Goal: Book appointment/travel/reservation

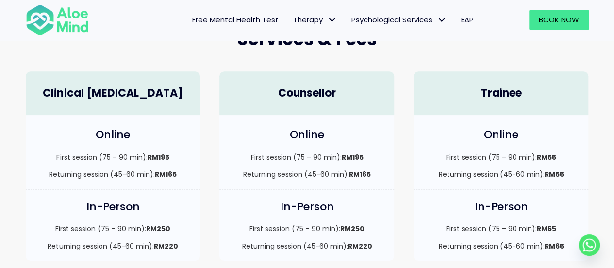
scroll to position [291, 0]
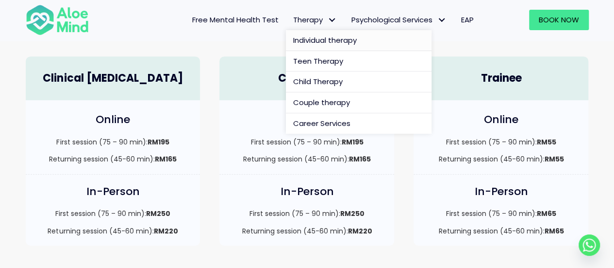
click at [333, 36] on span "Individual therapy" at bounding box center [325, 40] width 64 height 10
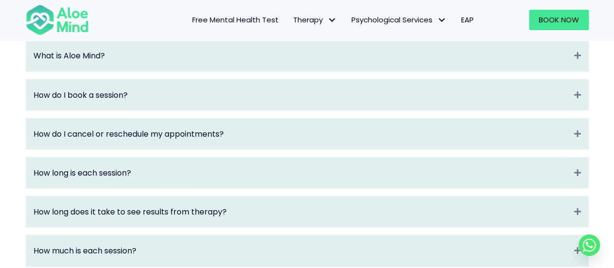
scroll to position [1068, 0]
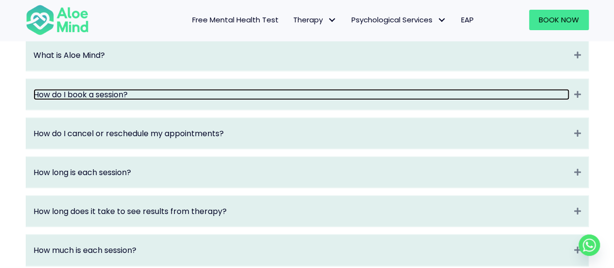
click at [370, 100] on link "How do I book a session?" at bounding box center [302, 94] width 536 height 11
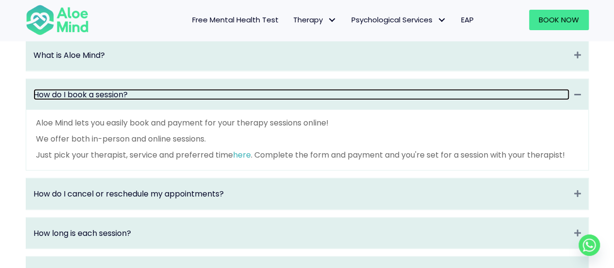
click at [370, 100] on link "How do I book a session?" at bounding box center [302, 94] width 536 height 11
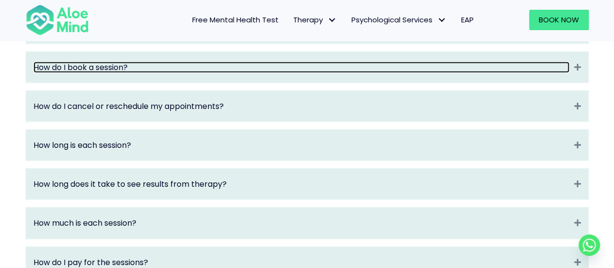
scroll to position [1117, 0]
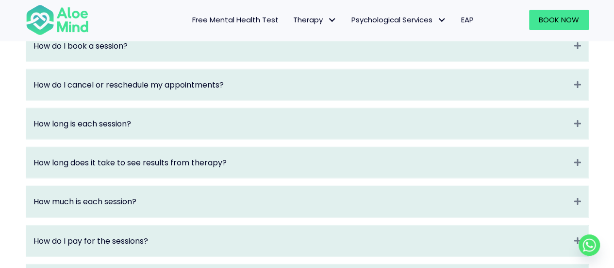
click at [268, 27] on link "Free Mental Health Test" at bounding box center [235, 20] width 101 height 20
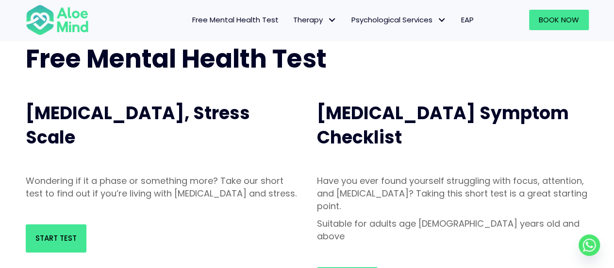
scroll to position [146, 0]
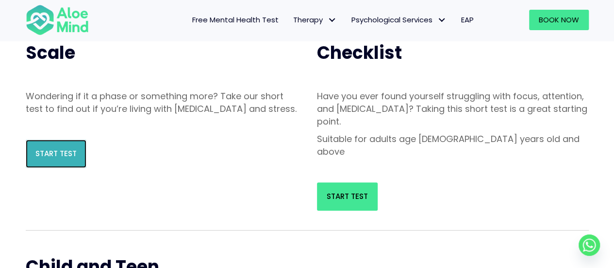
click at [53, 168] on link "Start Test" at bounding box center [56, 153] width 61 height 28
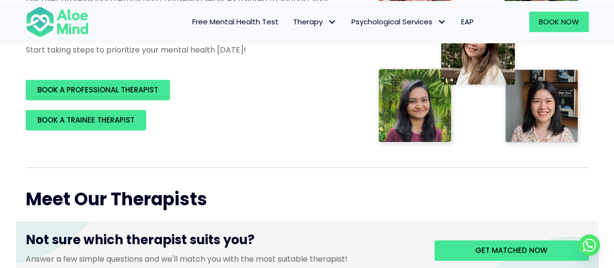
scroll to position [243, 0]
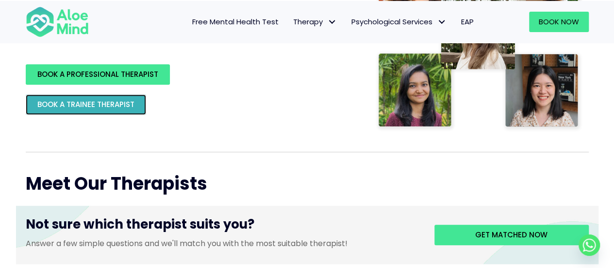
click at [130, 105] on span "BOOK A TRAINEE THERAPIST" at bounding box center [85, 104] width 97 height 10
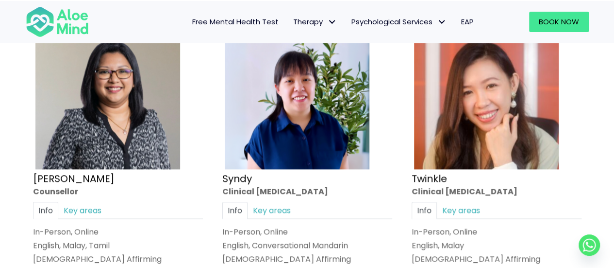
scroll to position [2428, 0]
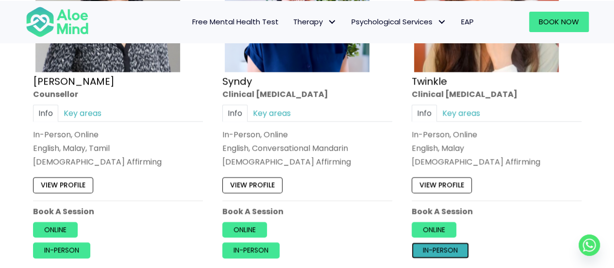
click at [442, 242] on link "In-person" at bounding box center [440, 250] width 57 height 16
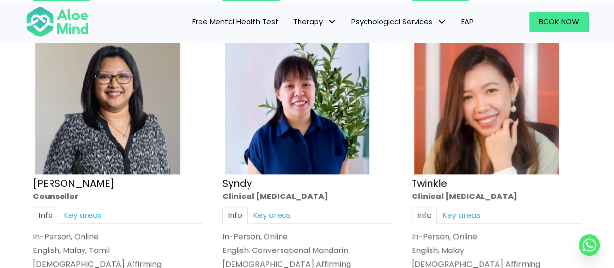
scroll to position [2379, 0]
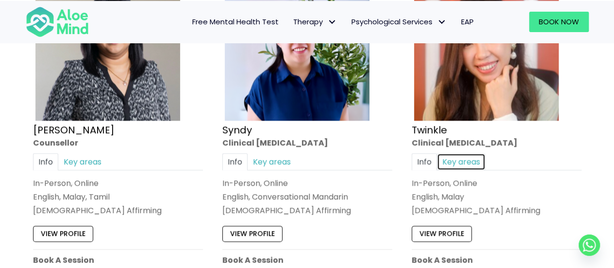
click at [448, 154] on link "Key areas" at bounding box center [461, 161] width 49 height 17
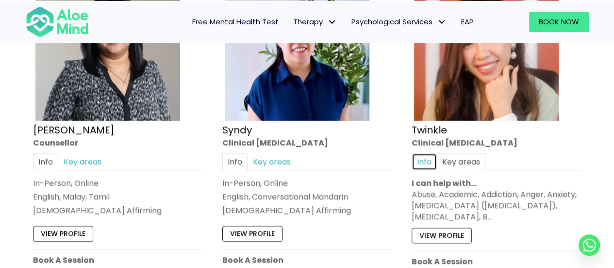
click at [429, 154] on link "Info" at bounding box center [424, 161] width 25 height 17
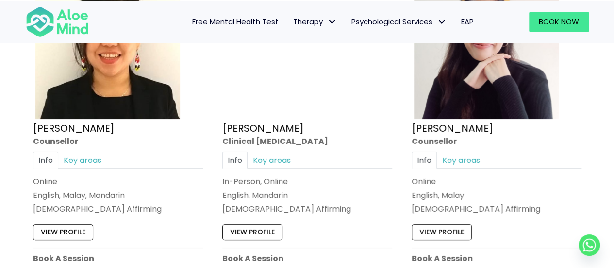
scroll to position [1651, 0]
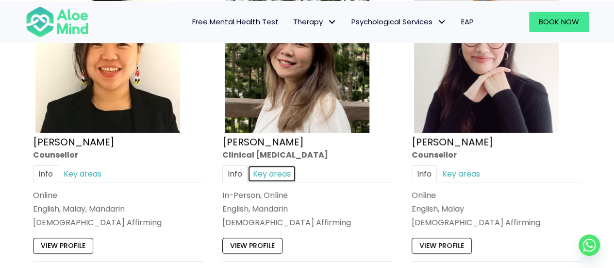
click at [284, 171] on link "Key areas" at bounding box center [272, 173] width 49 height 17
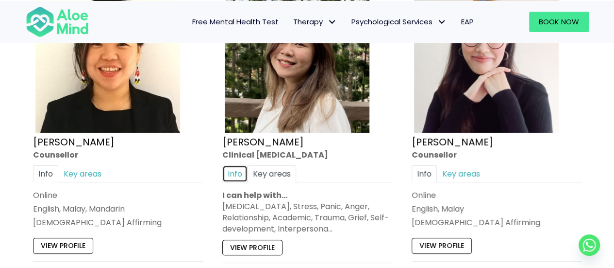
click at [244, 166] on link "Info" at bounding box center [234, 173] width 25 height 17
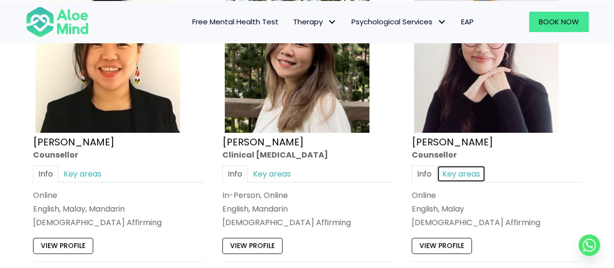
click at [444, 174] on link "Key areas" at bounding box center [461, 173] width 49 height 17
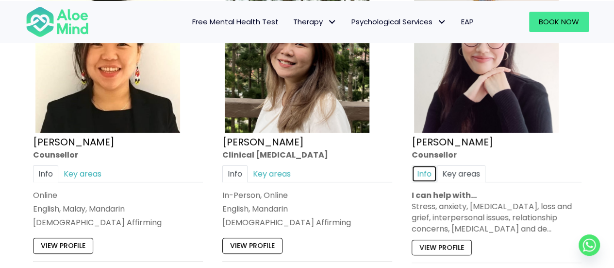
click at [426, 169] on link "Info" at bounding box center [424, 173] width 25 height 17
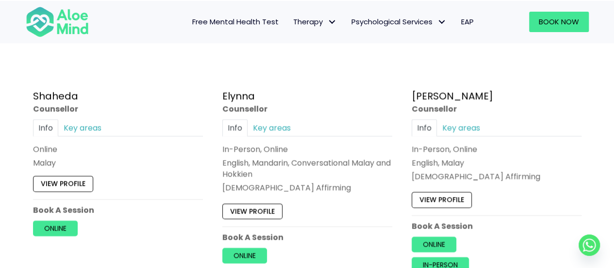
scroll to position [971, 0]
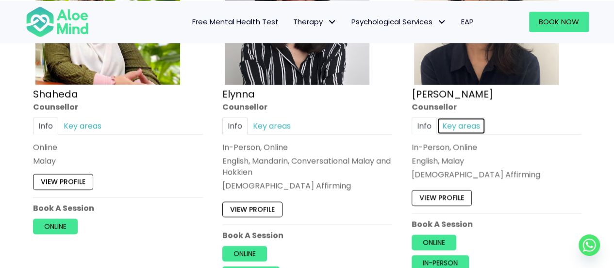
click at [444, 129] on link "Key areas" at bounding box center [461, 126] width 49 height 17
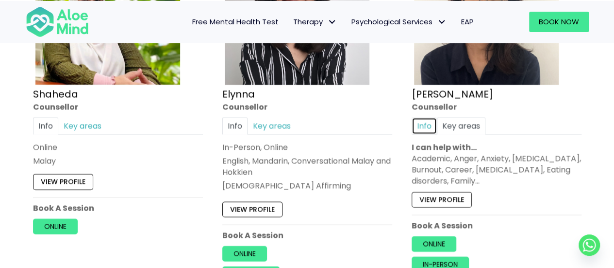
click at [431, 125] on link "Info" at bounding box center [424, 126] width 25 height 17
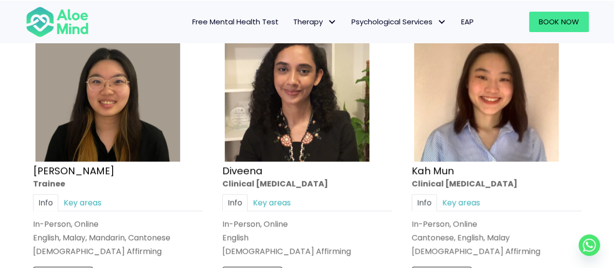
scroll to position [583, 0]
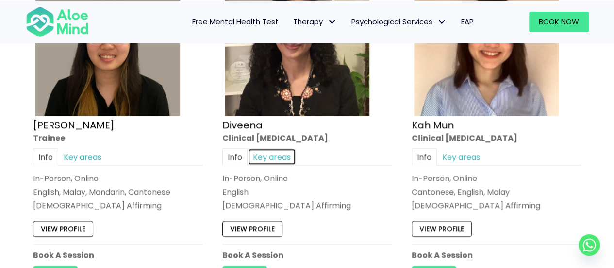
click at [279, 154] on link "Key areas" at bounding box center [272, 156] width 49 height 17
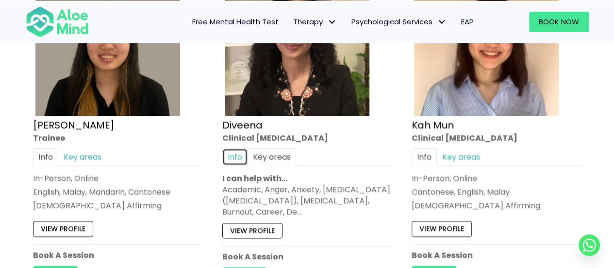
click at [242, 149] on link "Info" at bounding box center [234, 156] width 25 height 17
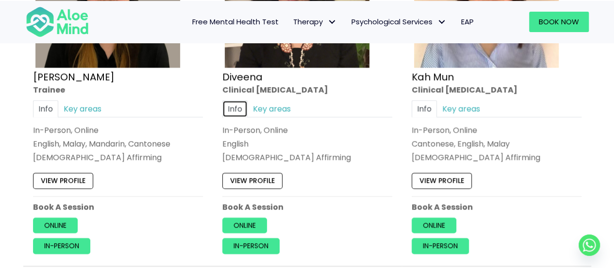
scroll to position [631, 0]
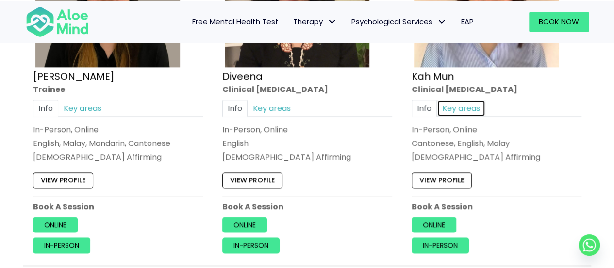
click at [451, 109] on link "Key areas" at bounding box center [461, 107] width 49 height 17
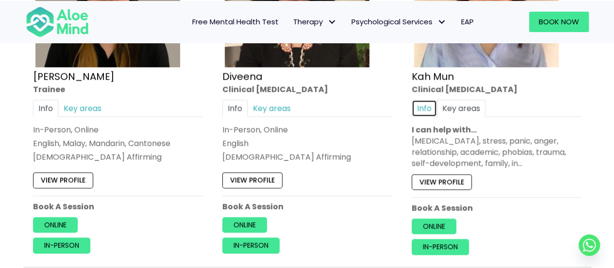
click at [423, 109] on link "Info" at bounding box center [424, 107] width 25 height 17
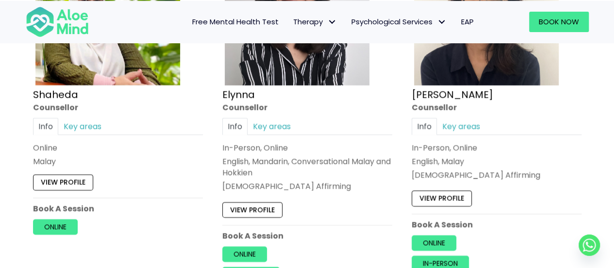
scroll to position [971, 0]
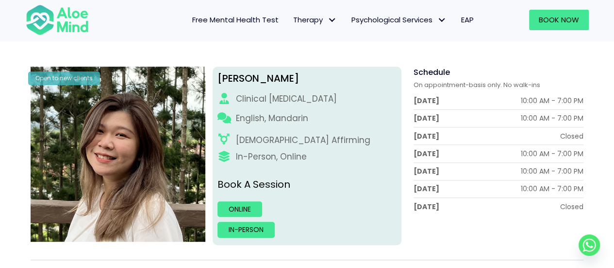
scroll to position [97, 0]
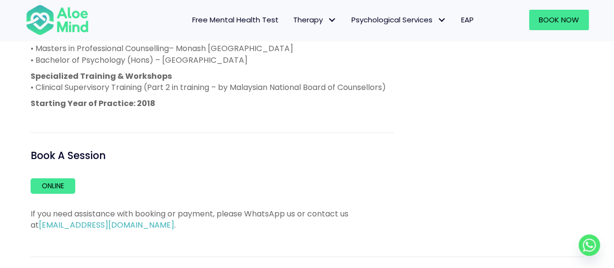
scroll to position [680, 0]
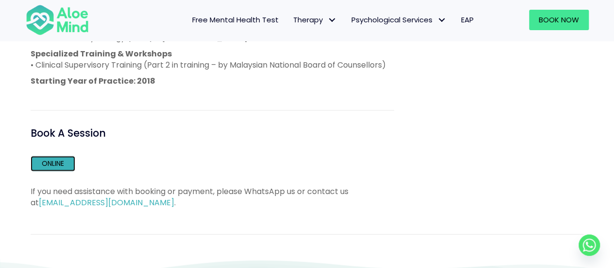
click at [43, 171] on link "Online" at bounding box center [53, 163] width 45 height 16
click at [63, 171] on link "Online" at bounding box center [53, 163] width 45 height 16
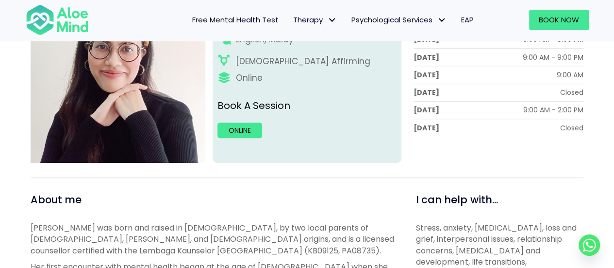
scroll to position [194, 0]
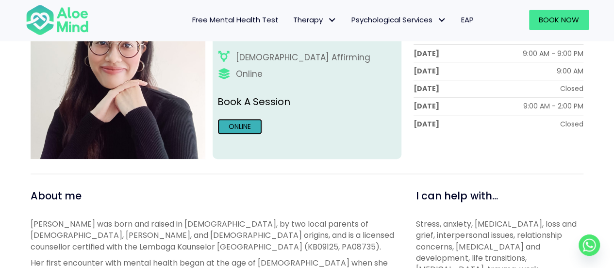
click at [250, 127] on link "Online" at bounding box center [240, 126] width 45 height 16
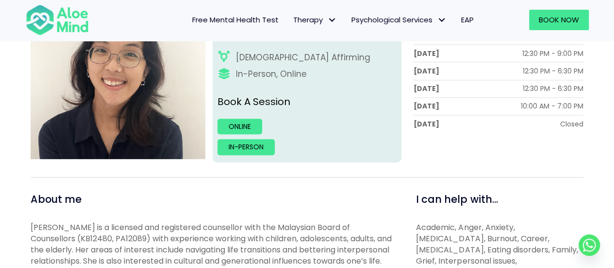
scroll to position [146, 0]
